Goal: Check status: Check status

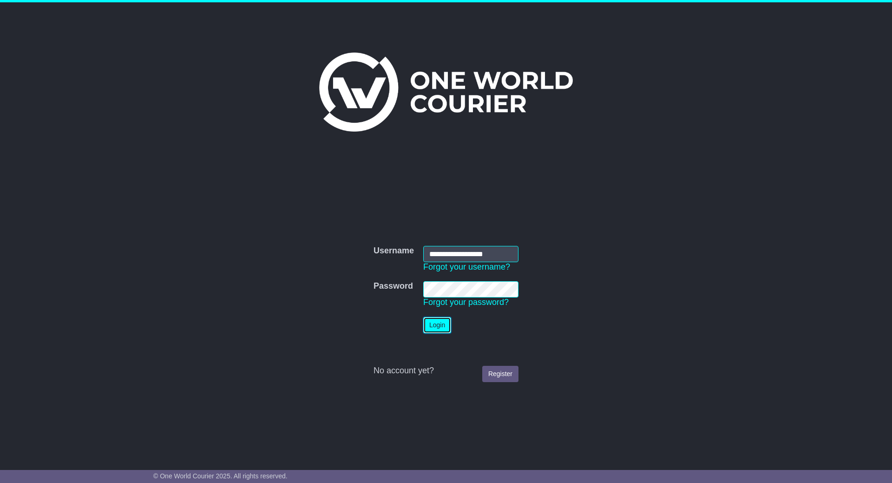
click at [445, 328] on button "Login" at bounding box center [437, 325] width 28 height 16
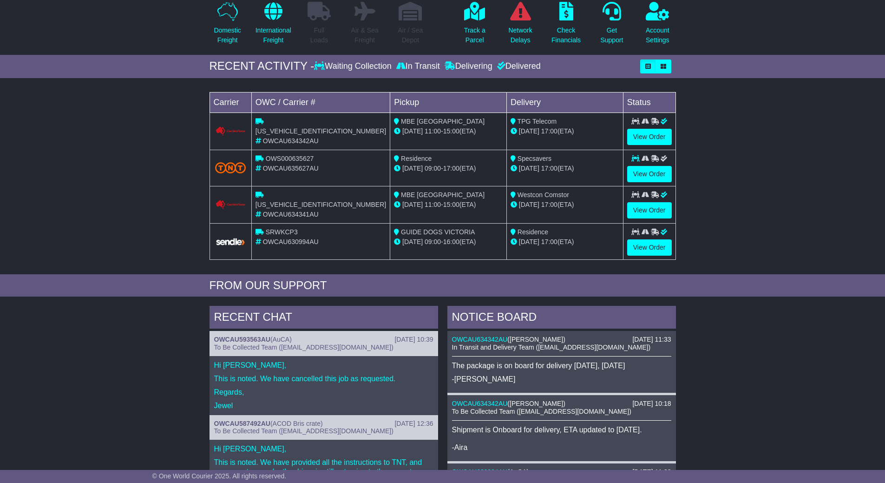
scroll to position [51, 0]
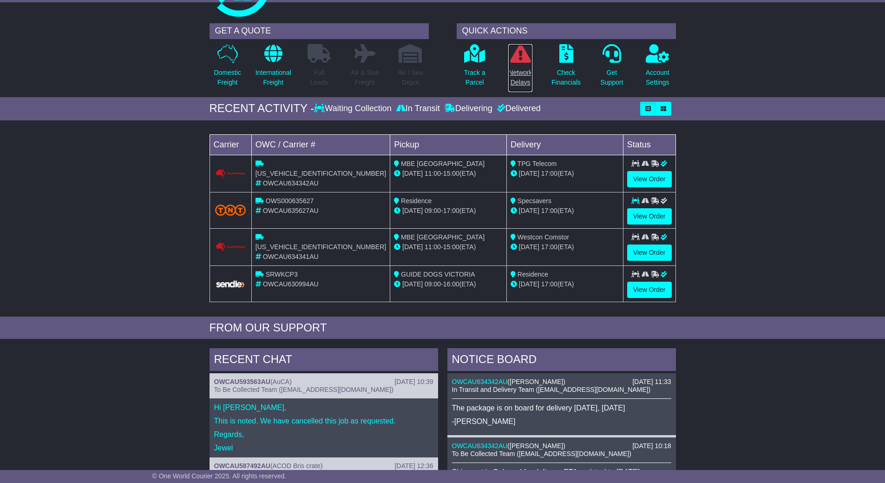
click at [526, 68] on p "Network Delays" at bounding box center [520, 78] width 24 height 20
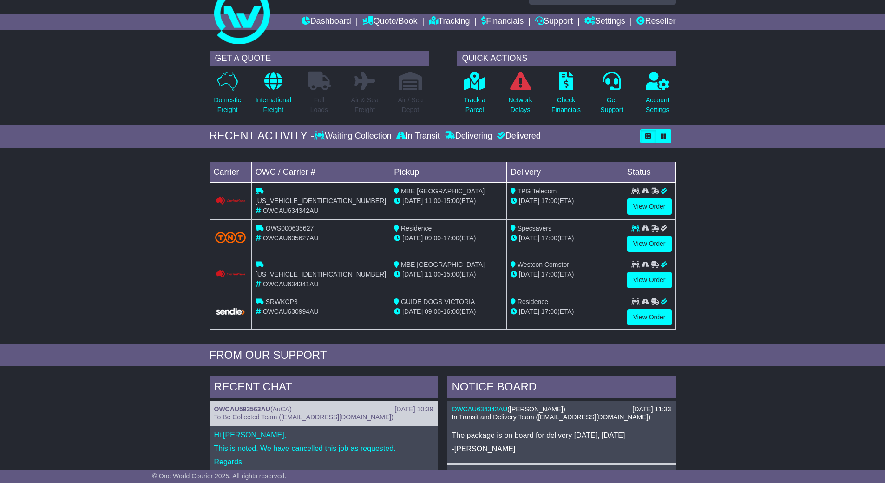
scroll to position [51, 0]
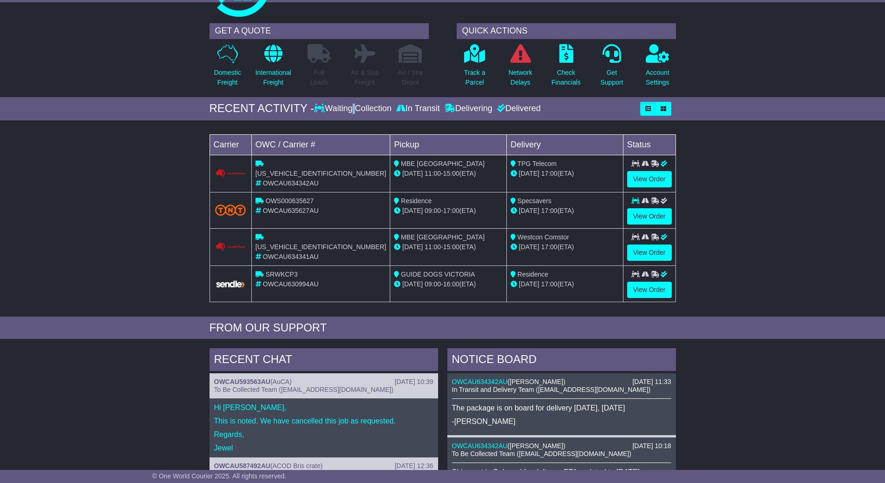
click at [348, 112] on div "Waiting Collection" at bounding box center [353, 109] width 79 height 10
click at [315, 119] on div "RECENT ACTIVITY - Waiting Collection In Transit Delivering Delivered" at bounding box center [443, 108] width 476 height 23
click at [633, 219] on link "View Order" at bounding box center [649, 216] width 45 height 16
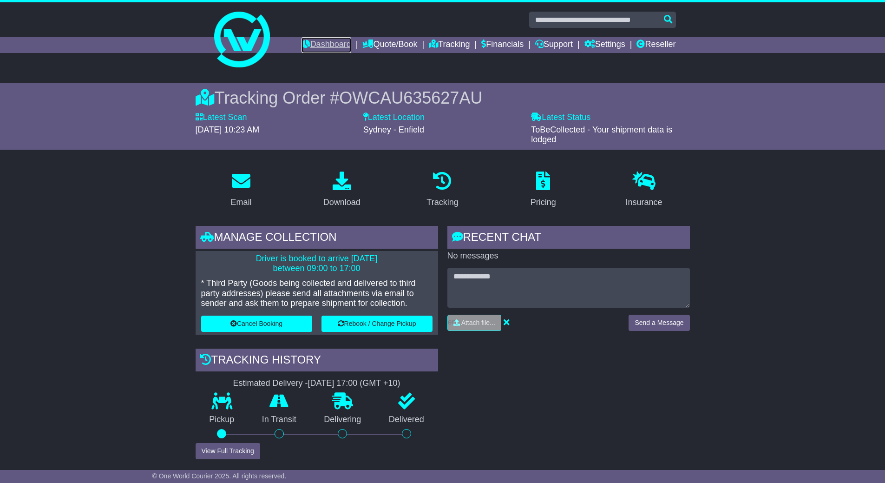
click at [315, 46] on link "Dashboard" at bounding box center [327, 45] width 50 height 16
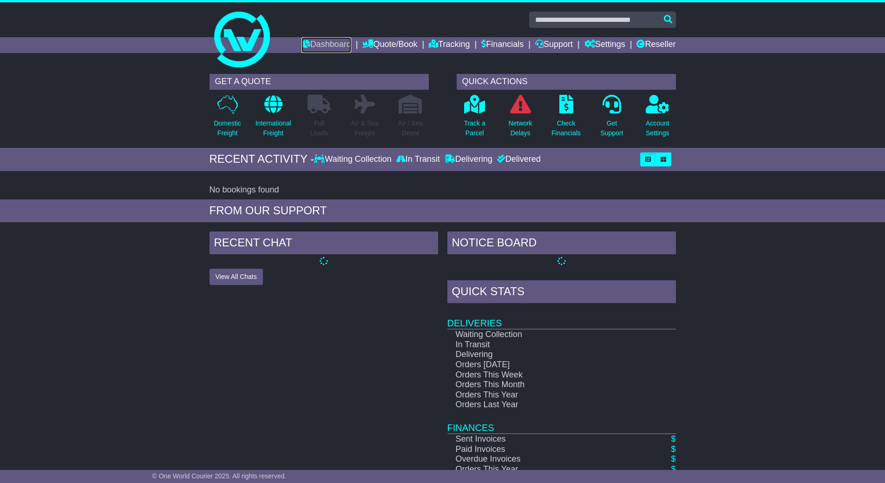
click at [315, 46] on link "Dashboard" at bounding box center [327, 45] width 50 height 16
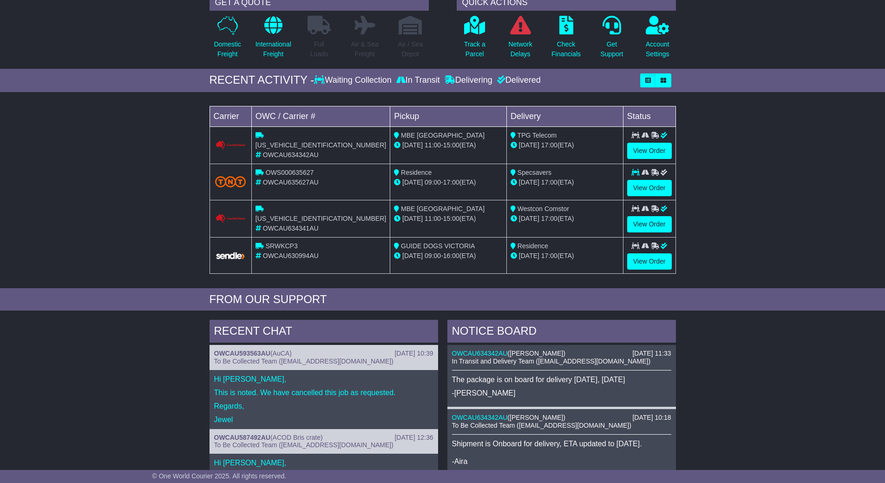
scroll to position [46, 0]
